Goal: Transaction & Acquisition: Purchase product/service

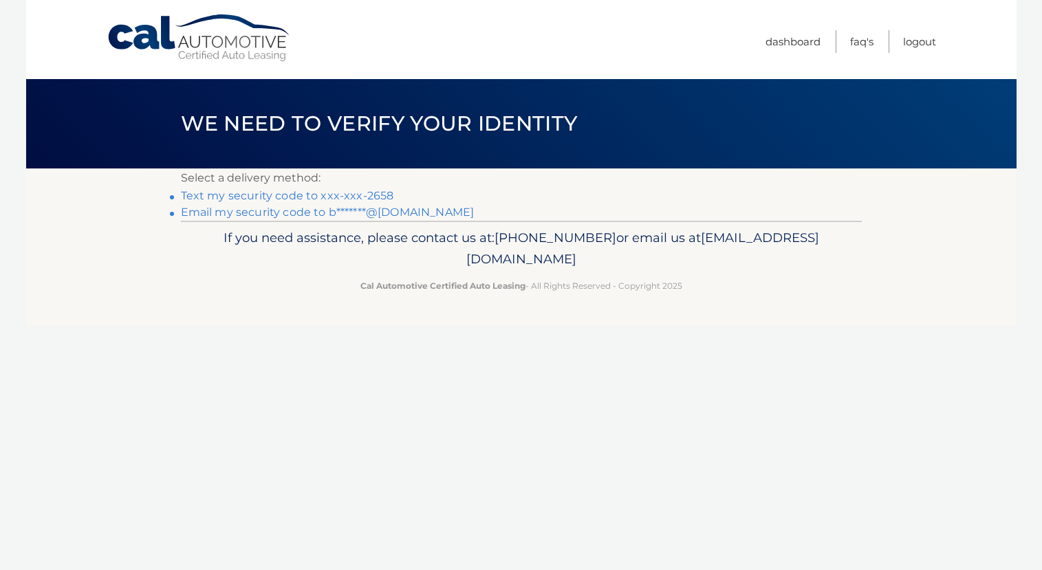
click at [336, 195] on link "Text my security code to xxx-xxx-2658" at bounding box center [287, 195] width 213 height 13
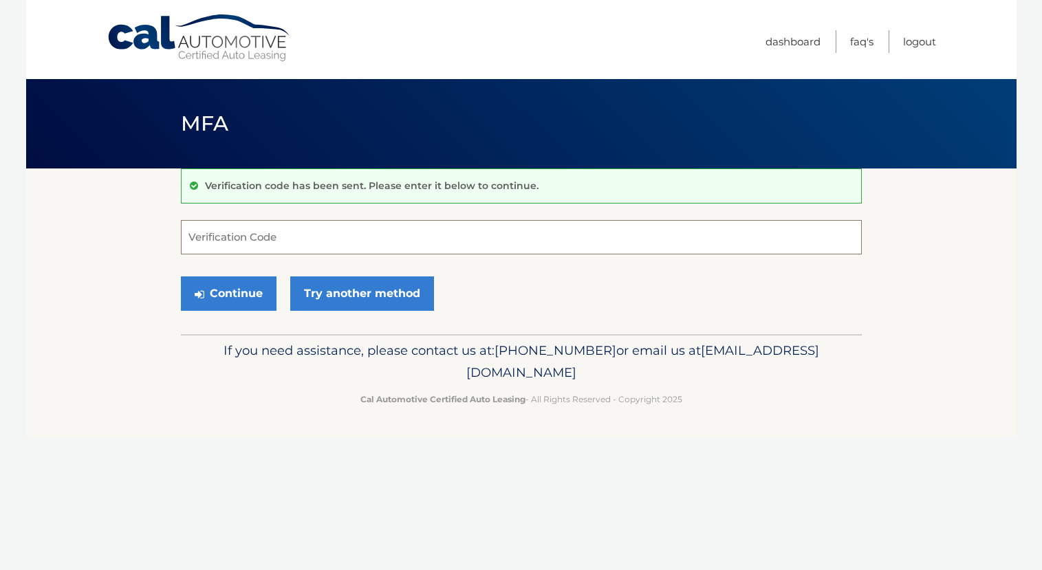
click at [290, 235] on input "Verification Code" at bounding box center [521, 237] width 681 height 34
paste input "193131"
type input "193131"
click at [238, 291] on button "Continue" at bounding box center [229, 294] width 96 height 34
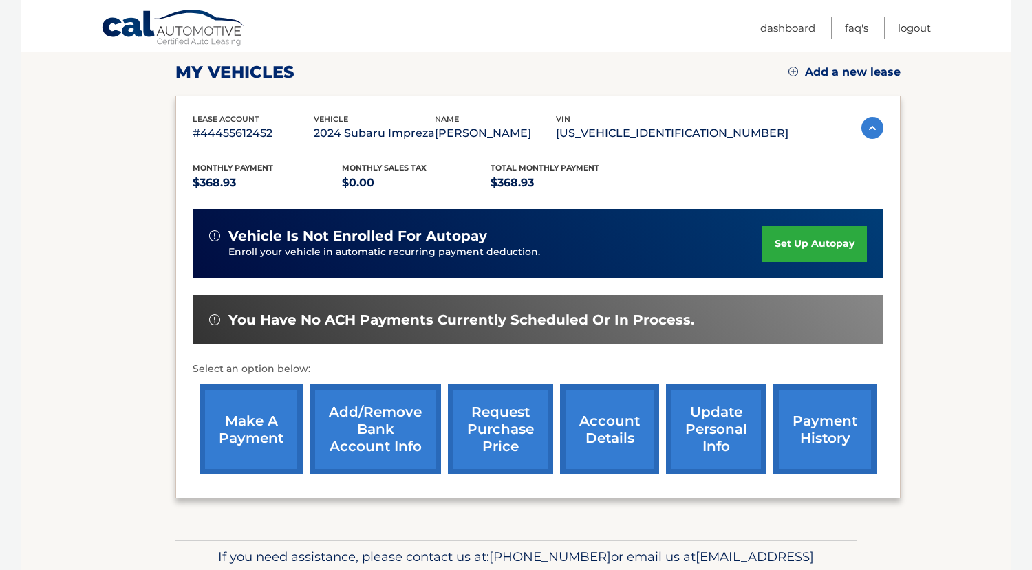
scroll to position [206, 0]
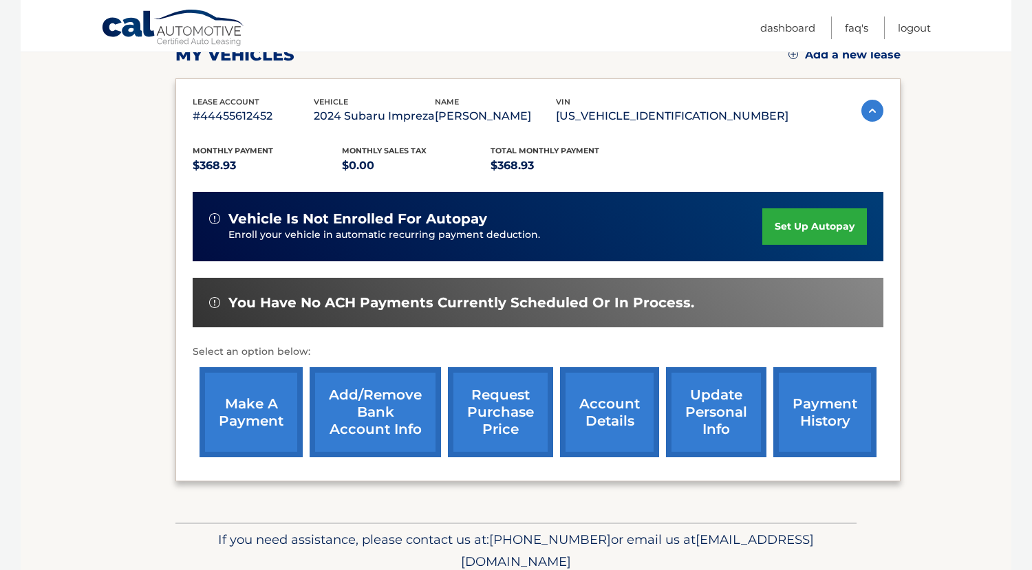
click at [251, 413] on link "make a payment" at bounding box center [251, 412] width 103 height 90
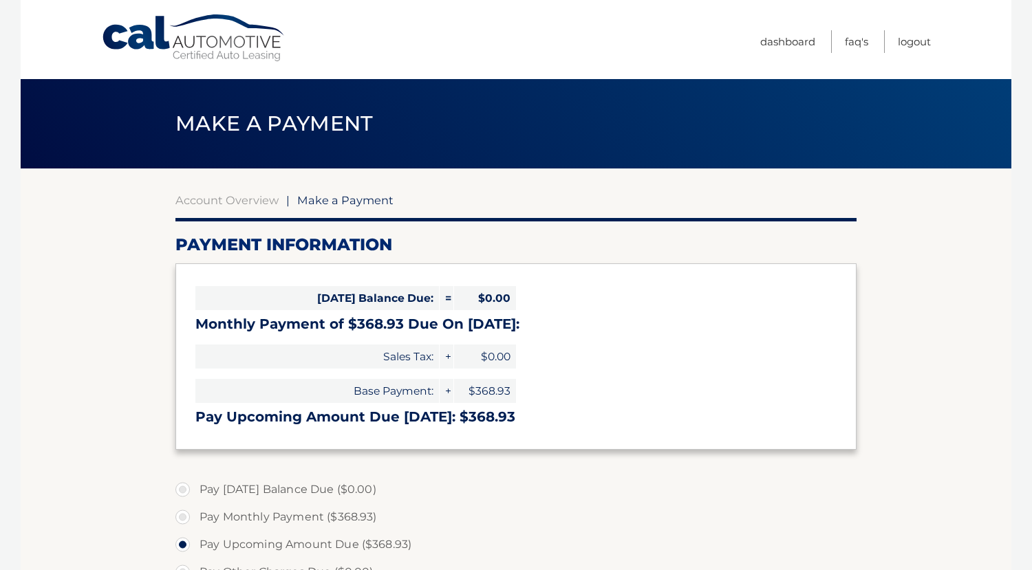
select select "OGE0M2Q1MjctZDllNy00NjE1LTk1MmYtOGRlNDY1NDM0MGJl"
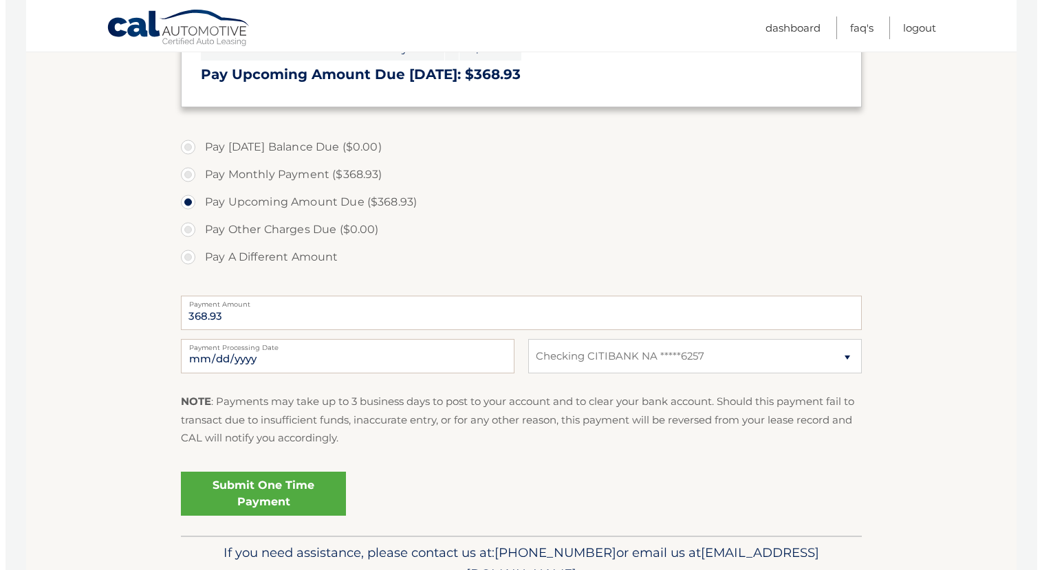
scroll to position [344, 0]
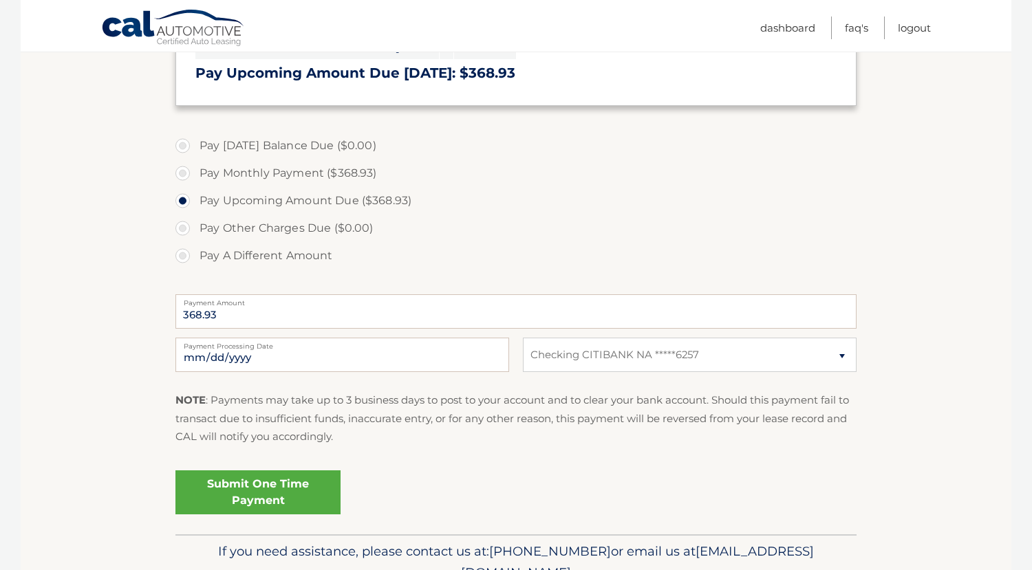
click at [253, 490] on link "Submit One Time Payment" at bounding box center [257, 493] width 165 height 44
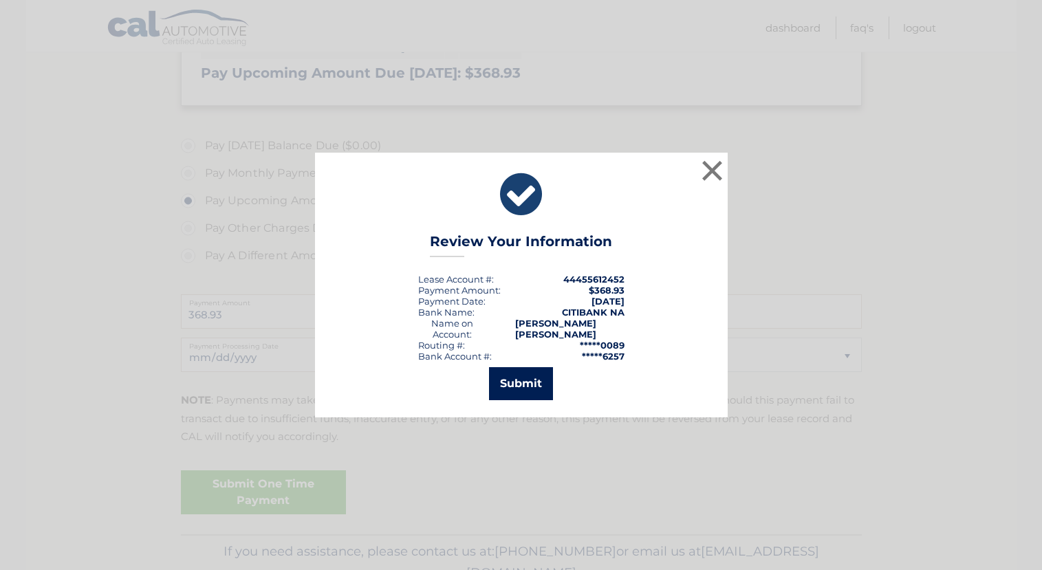
click at [520, 377] on button "Submit" at bounding box center [521, 383] width 64 height 33
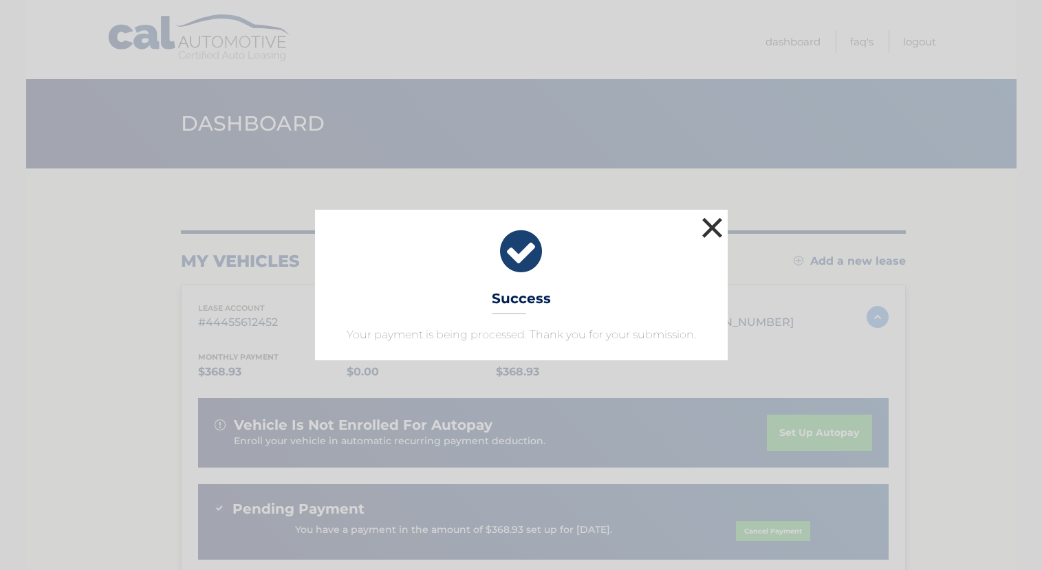
click at [716, 228] on button "×" at bounding box center [713, 228] width 28 height 28
